Goal: Find specific page/section: Find specific page/section

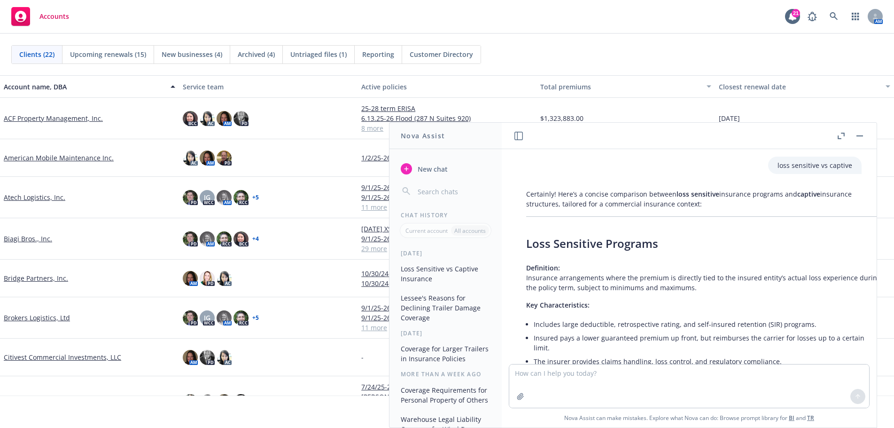
scroll to position [94, 0]
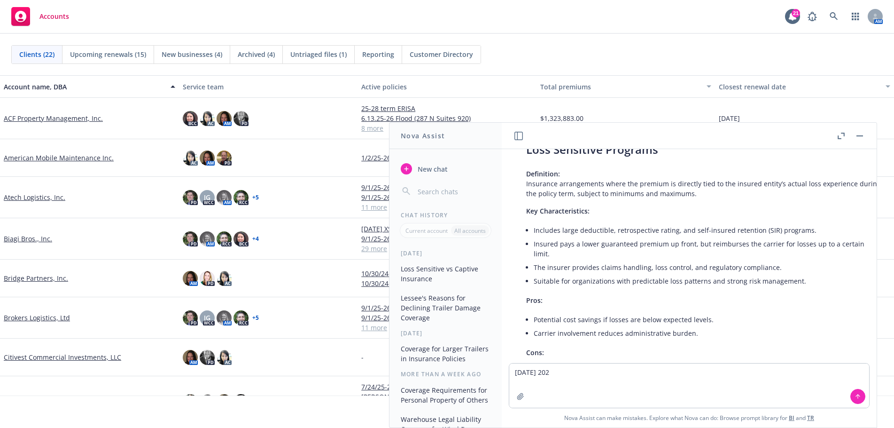
type textarea "[DATE]"
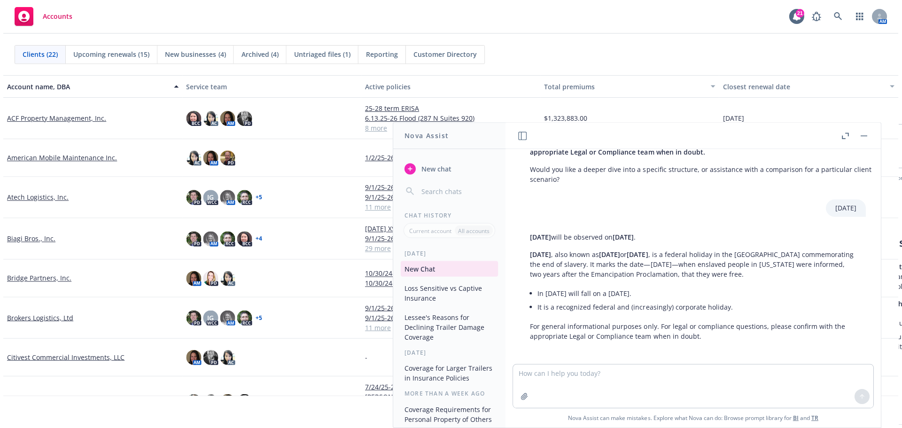
scroll to position [865, 0]
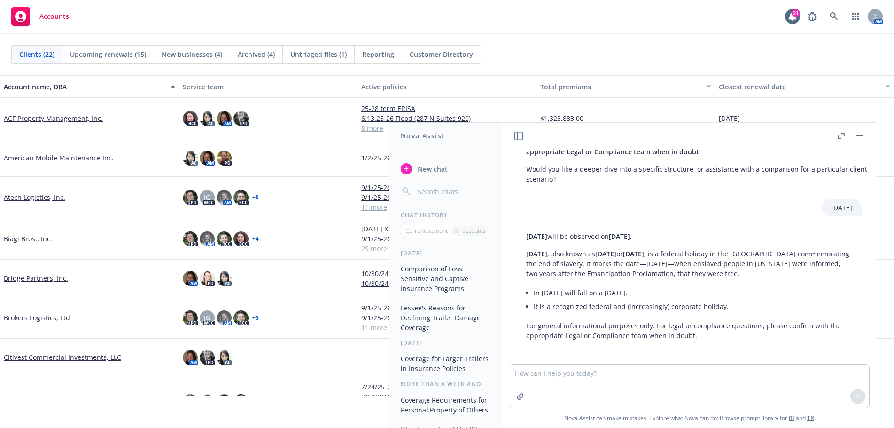
click at [869, 138] on header at bounding box center [689, 136] width 375 height 26
click at [858, 136] on rect "button" at bounding box center [860, 135] width 7 height 1
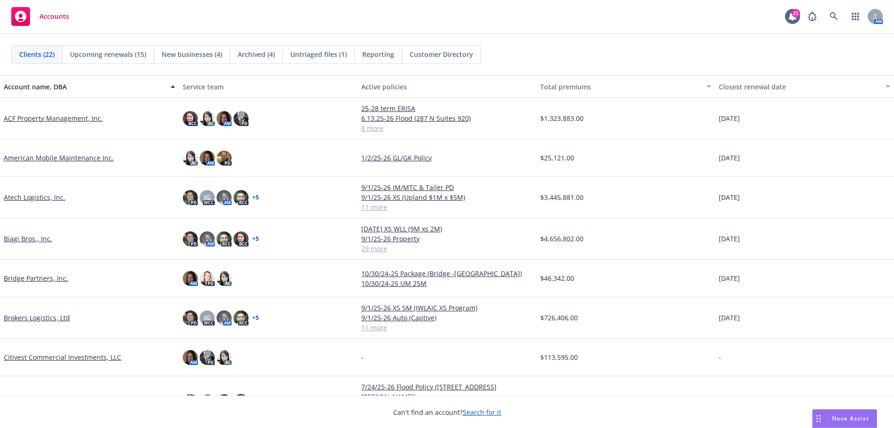
click at [26, 237] on link "Biagi Bros., Inc." at bounding box center [28, 239] width 48 height 10
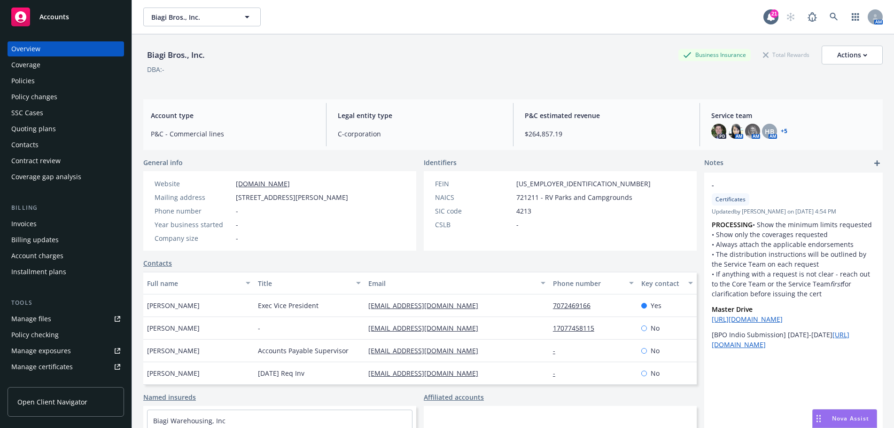
click at [64, 219] on div "Invoices" at bounding box center [65, 223] width 109 height 15
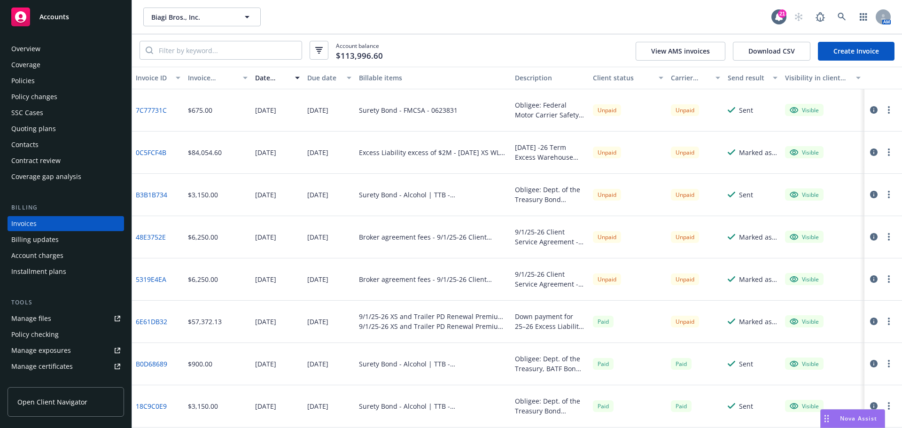
click at [60, 23] on div "Accounts" at bounding box center [65, 17] width 109 height 19
